Goal: Task Accomplishment & Management: Complete application form

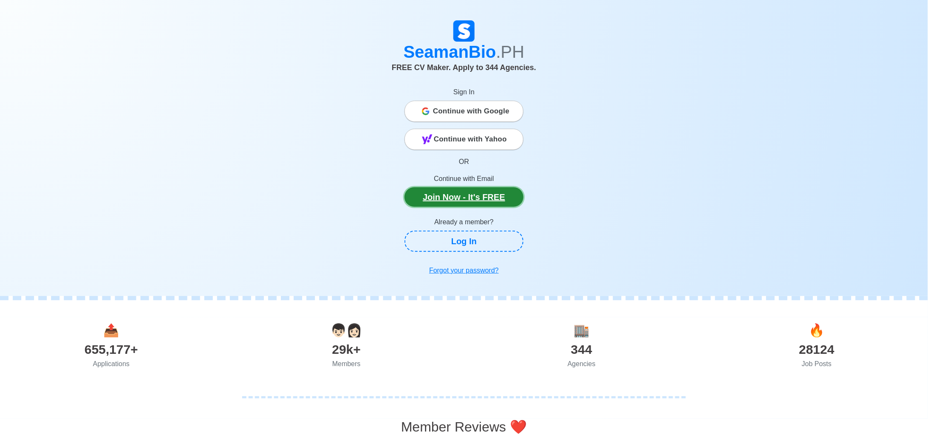
click at [481, 200] on link "Join Now - It's FREE" at bounding box center [463, 197] width 119 height 20
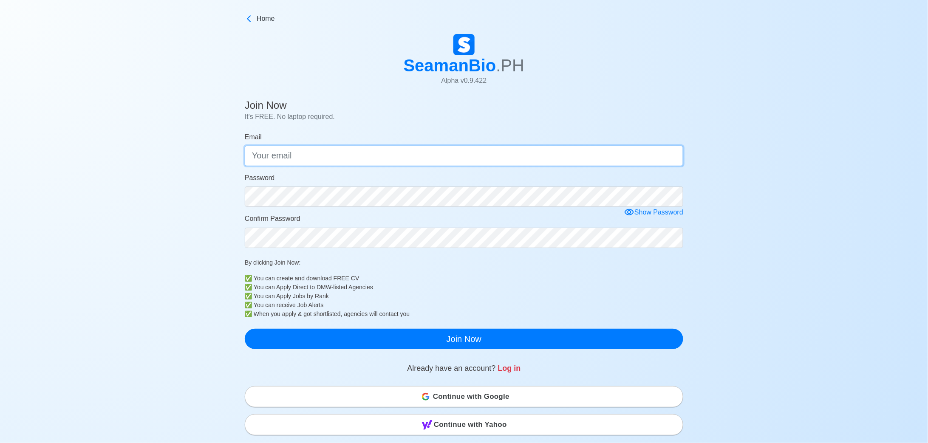
click at [350, 153] on input "Email" at bounding box center [464, 156] width 438 height 20
type input "[EMAIL_ADDRESS][DOMAIN_NAME]"
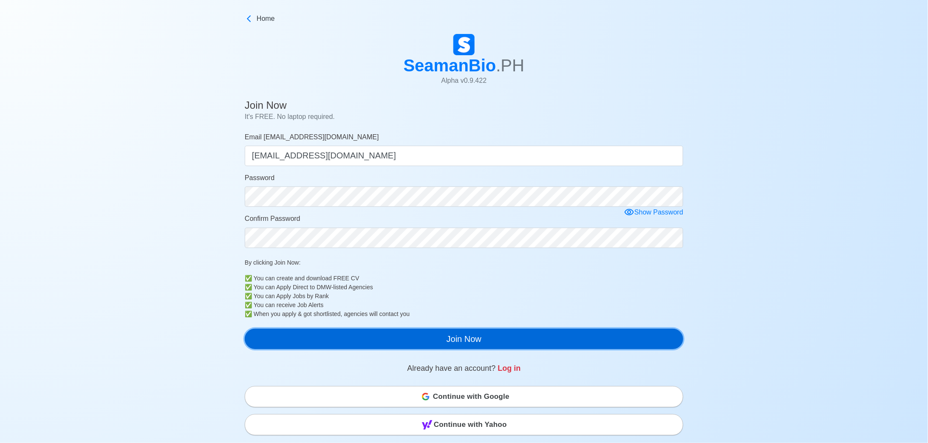
click at [464, 339] on button "Join Now" at bounding box center [464, 339] width 438 height 20
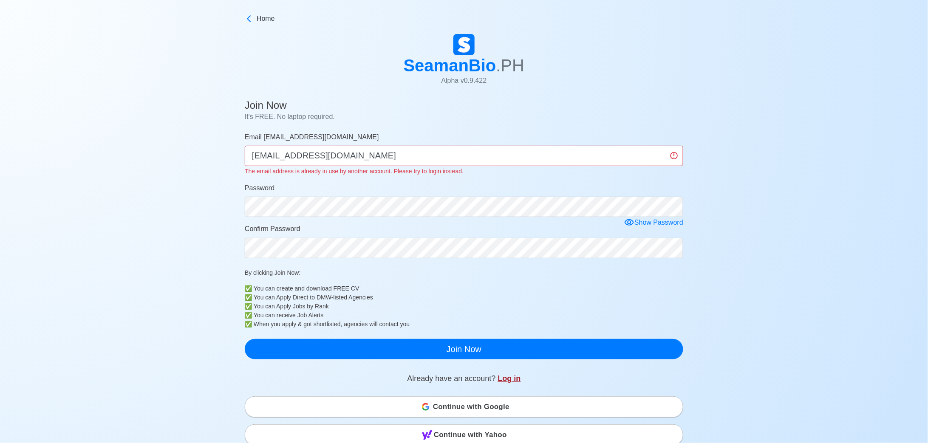
click at [509, 379] on link "Log in" at bounding box center [509, 378] width 23 height 8
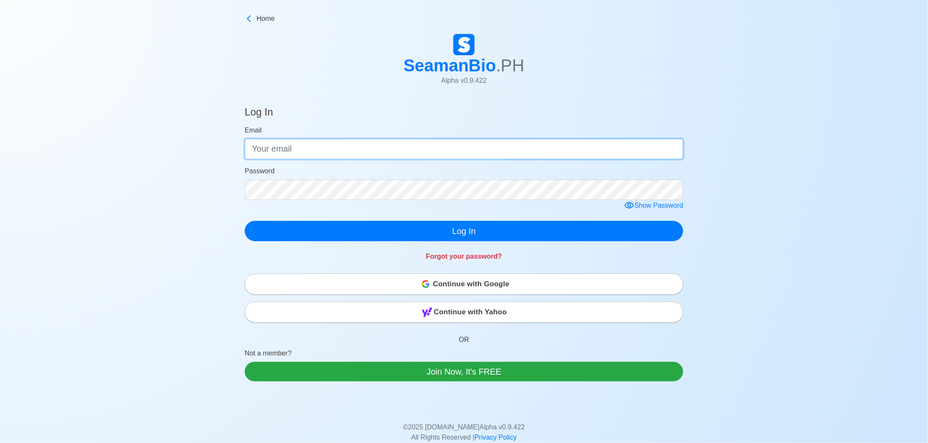
click at [280, 151] on input "Email" at bounding box center [464, 149] width 438 height 20
type input "[EMAIL_ADDRESS][DOMAIN_NAME]"
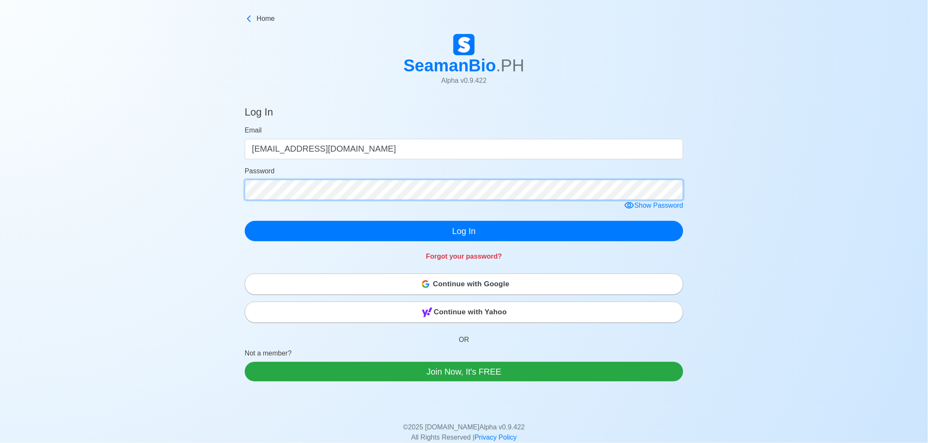
click button "Log In" at bounding box center [464, 231] width 438 height 20
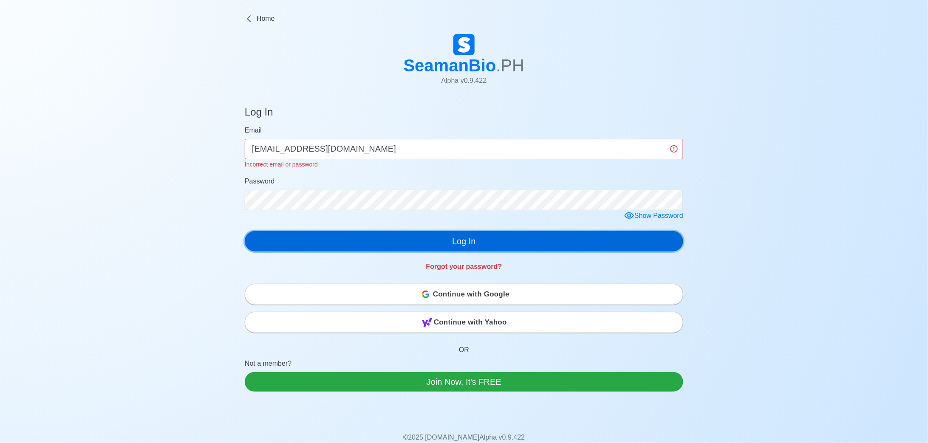
click at [373, 234] on button "Log In" at bounding box center [464, 241] width 438 height 20
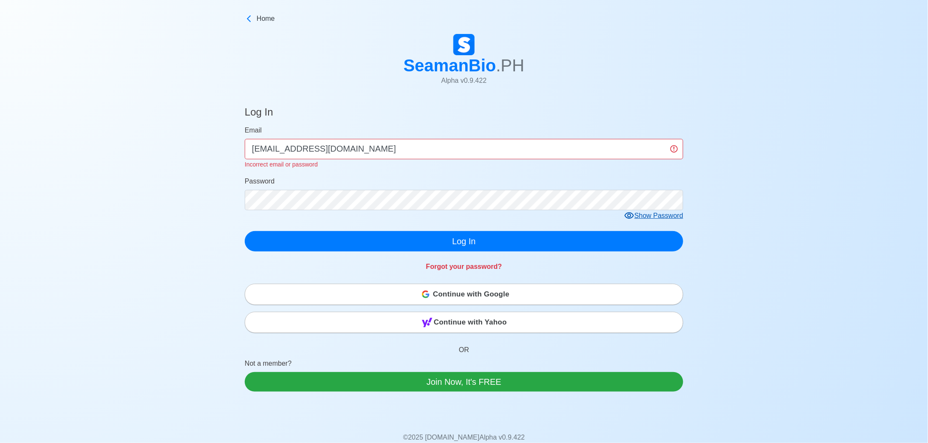
click at [635, 214] on div "Show Password" at bounding box center [653, 216] width 59 height 11
click at [635, 214] on icon at bounding box center [632, 216] width 10 height 10
click button "Log In" at bounding box center [464, 241] width 438 height 20
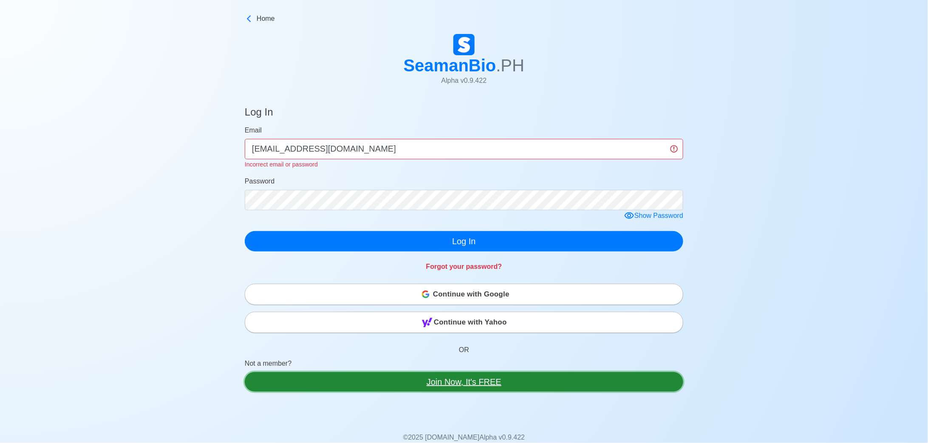
click at [477, 383] on link "Join Now, It's FREE" at bounding box center [464, 382] width 438 height 20
